Goal: Download file/media

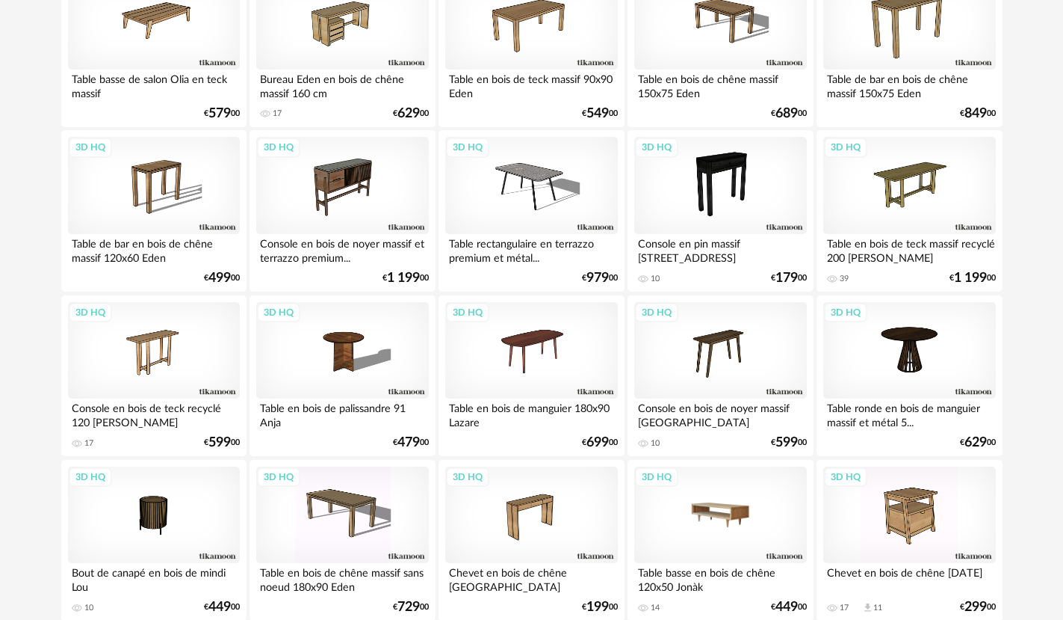
scroll to position [448, 0]
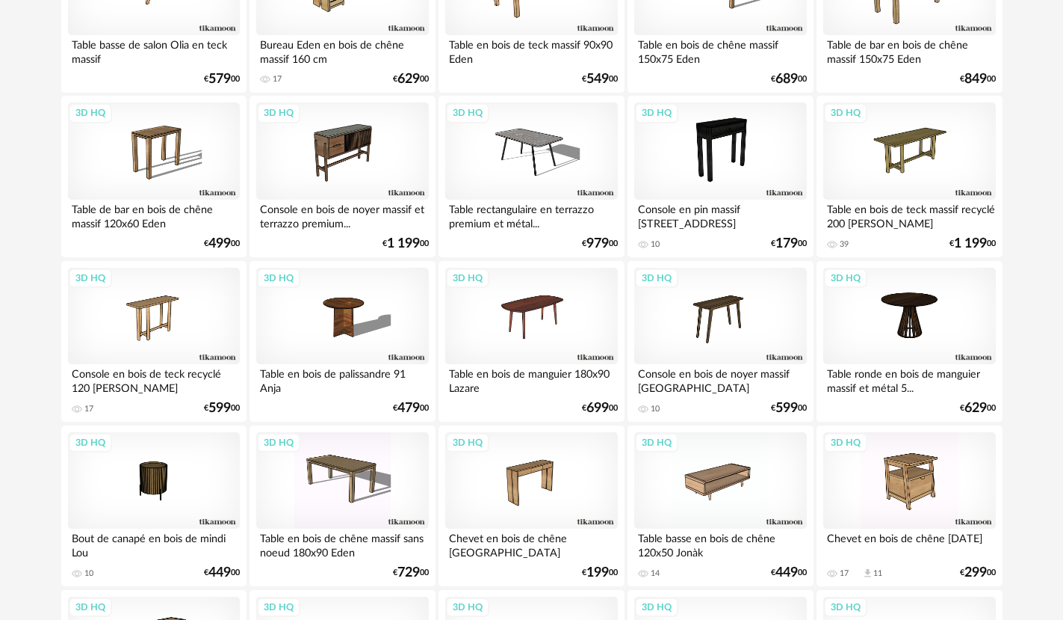
click at [871, 392] on div "Table ronde en bois de manguier massif et métal 5..." at bounding box center [910, 379] width 172 height 30
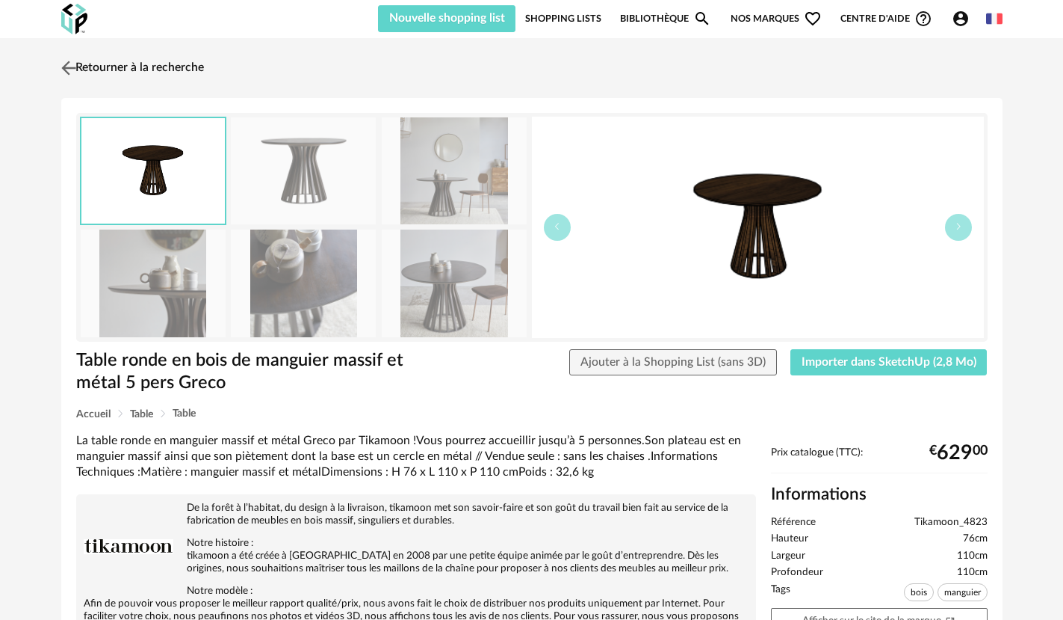
click at [70, 75] on img at bounding box center [69, 68] width 22 height 22
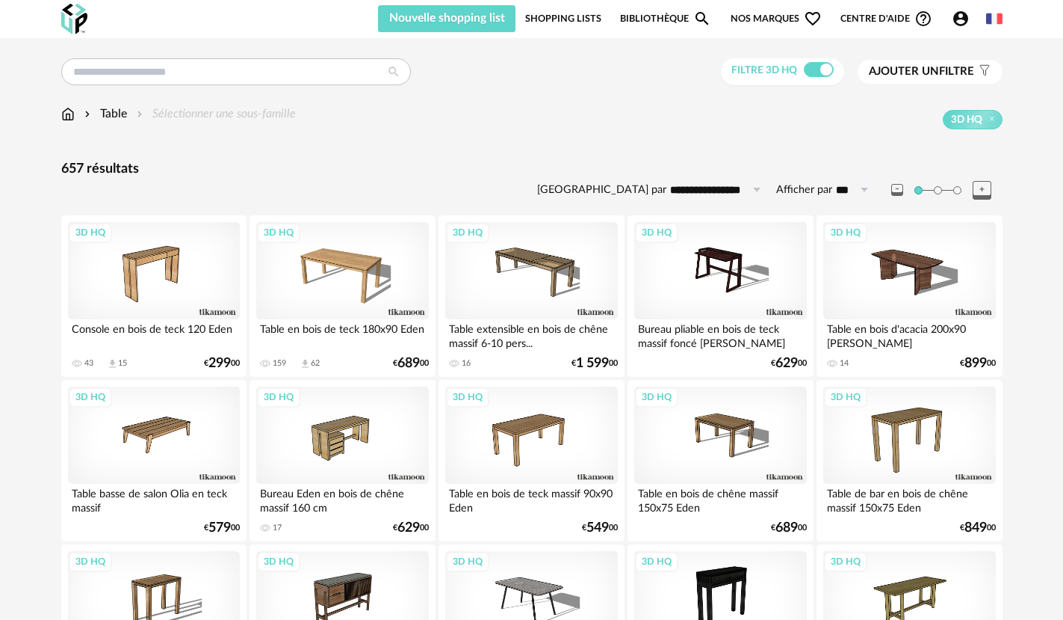
click at [926, 76] on span "Ajouter un" at bounding box center [904, 71] width 70 height 11
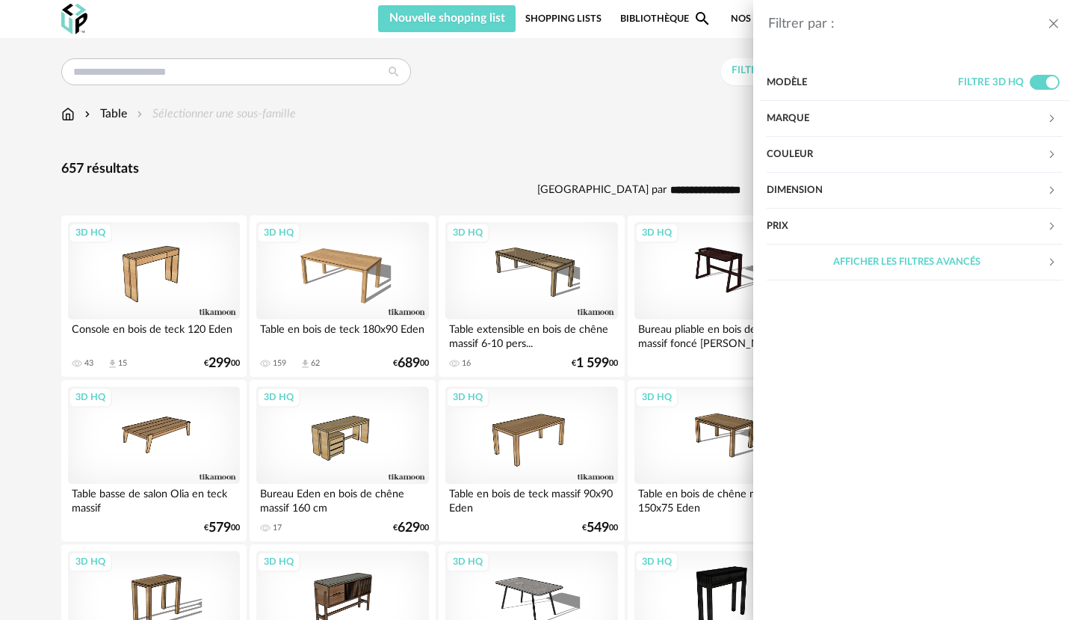
click at [896, 157] on div "Couleur" at bounding box center [907, 155] width 280 height 36
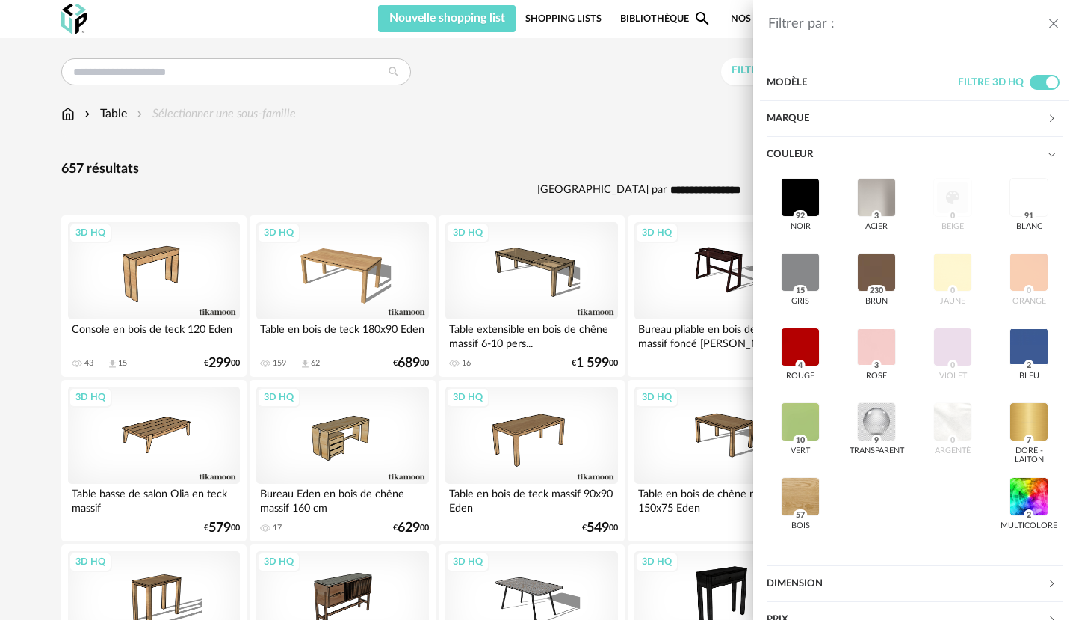
click at [803, 150] on div "Couleur" at bounding box center [907, 155] width 280 height 36
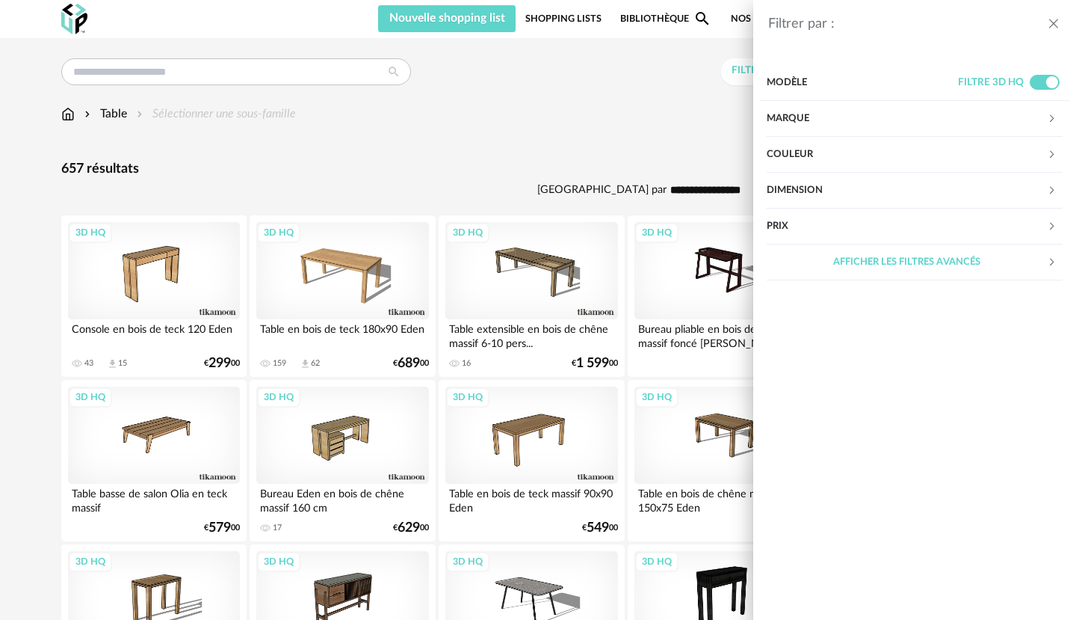
click at [595, 154] on div "Filtrer par : Modèle Filtre 3D HQ Marque &tradition 0 101 Copenhagen 0 366 Conc…" at bounding box center [538, 310] width 1076 height 620
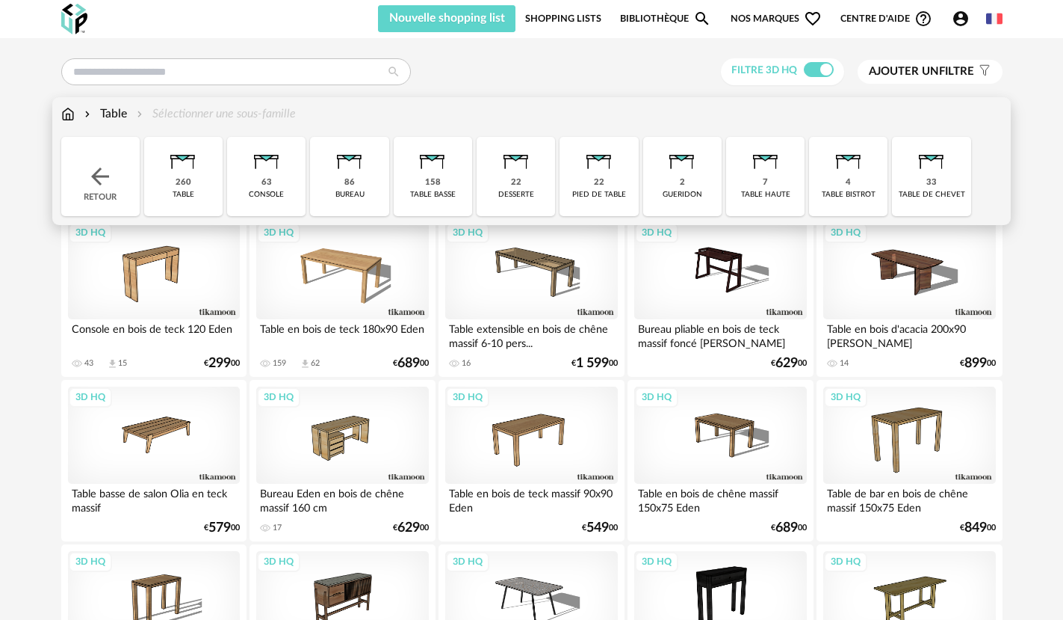
click at [214, 115] on div "Table Sélectionner une sous-famille" at bounding box center [178, 113] width 235 height 17
click at [178, 182] on div "260" at bounding box center [184, 182] width 16 height 11
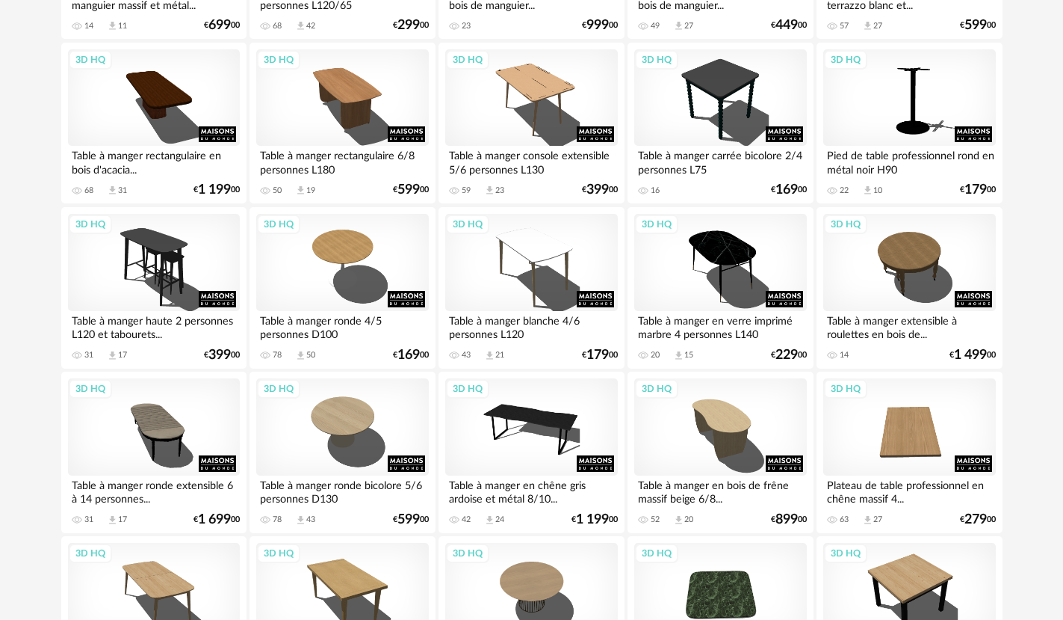
scroll to position [1115, 0]
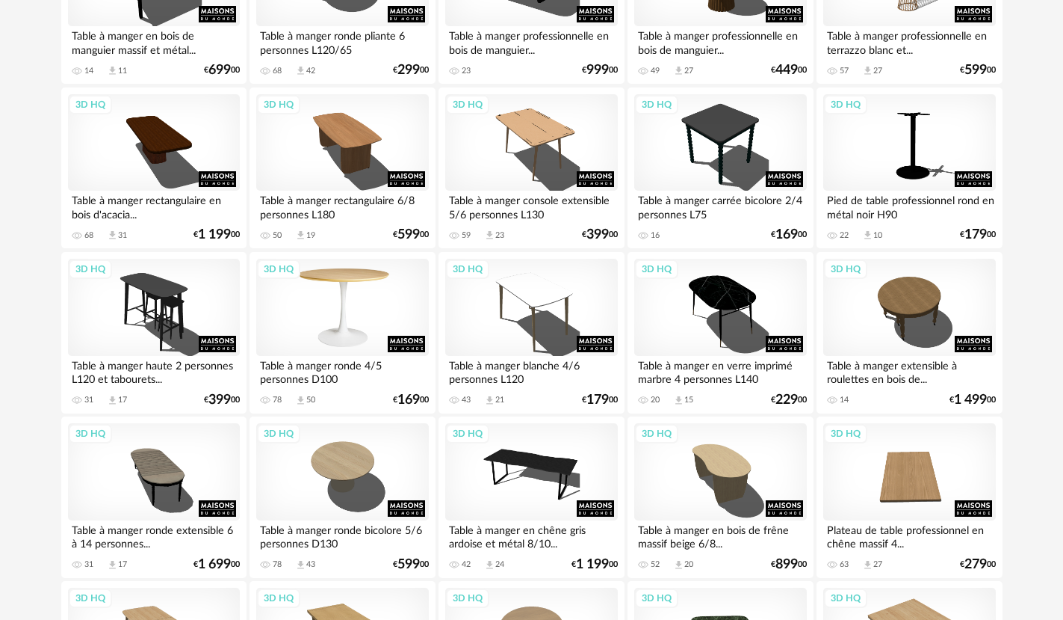
click at [336, 323] on div "3D HQ" at bounding box center [342, 307] width 172 height 97
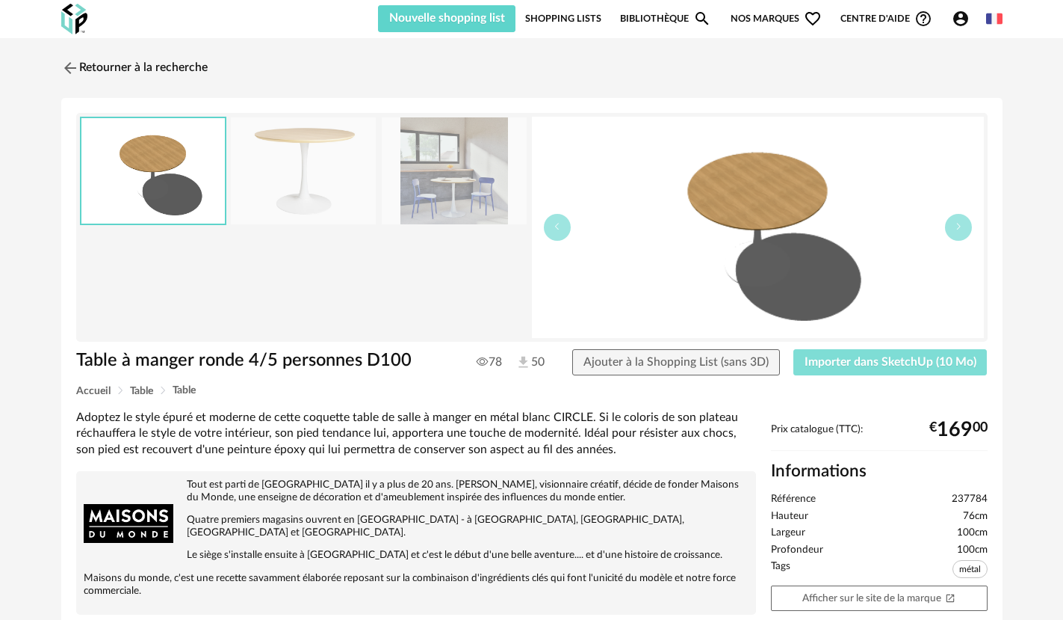
click at [868, 362] on span "Importer dans SketchUp (10 Mo)" at bounding box center [891, 362] width 172 height 12
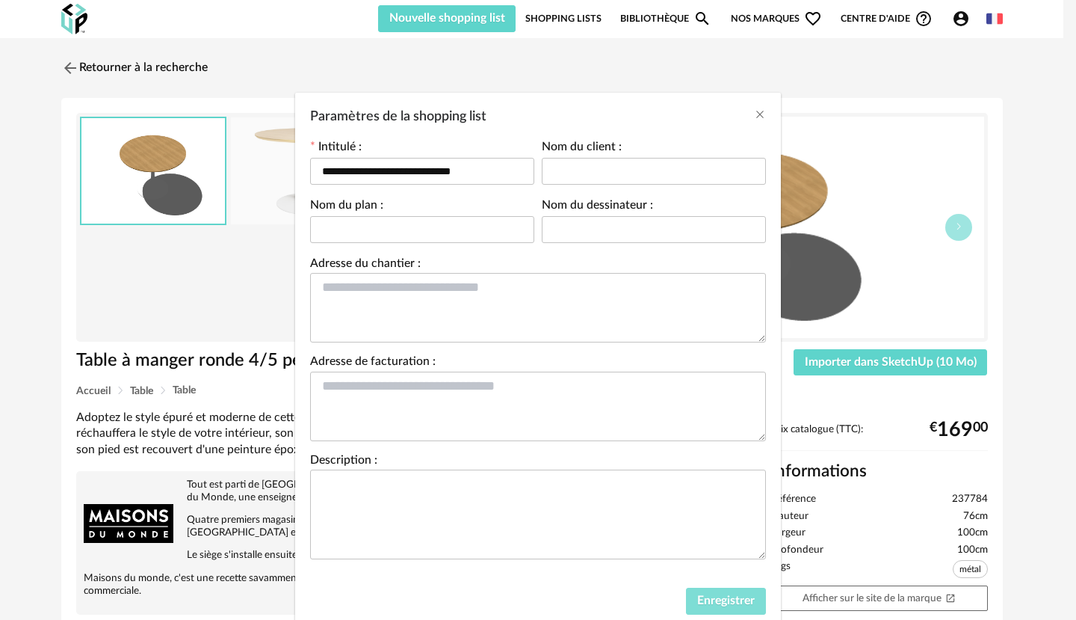
click at [747, 609] on button "Enregistrer" at bounding box center [726, 600] width 80 height 27
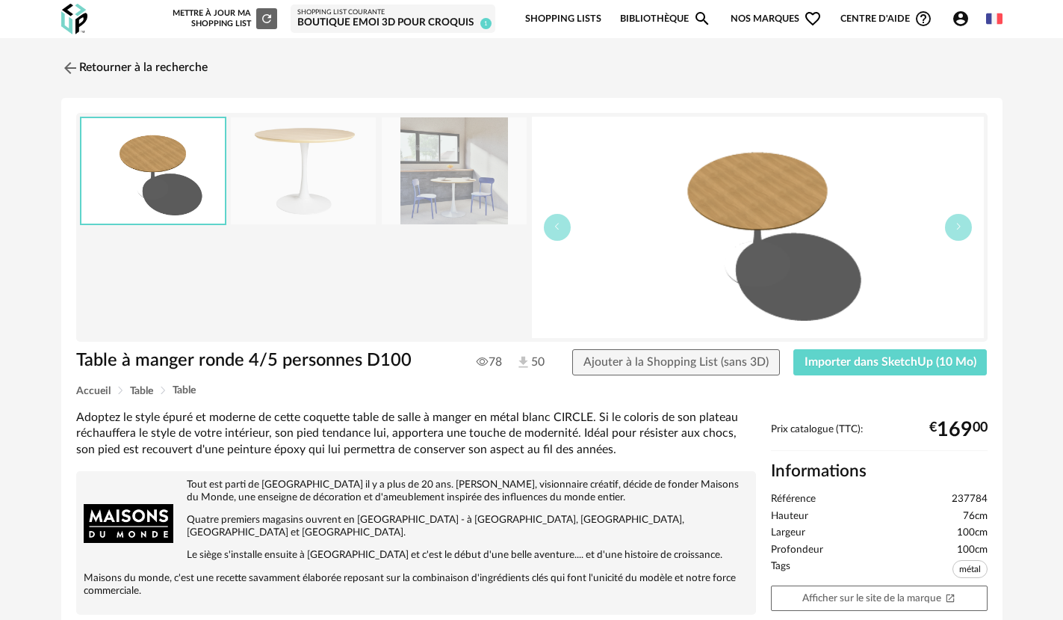
scroll to position [436, 0]
